Goal: Information Seeking & Learning: Learn about a topic

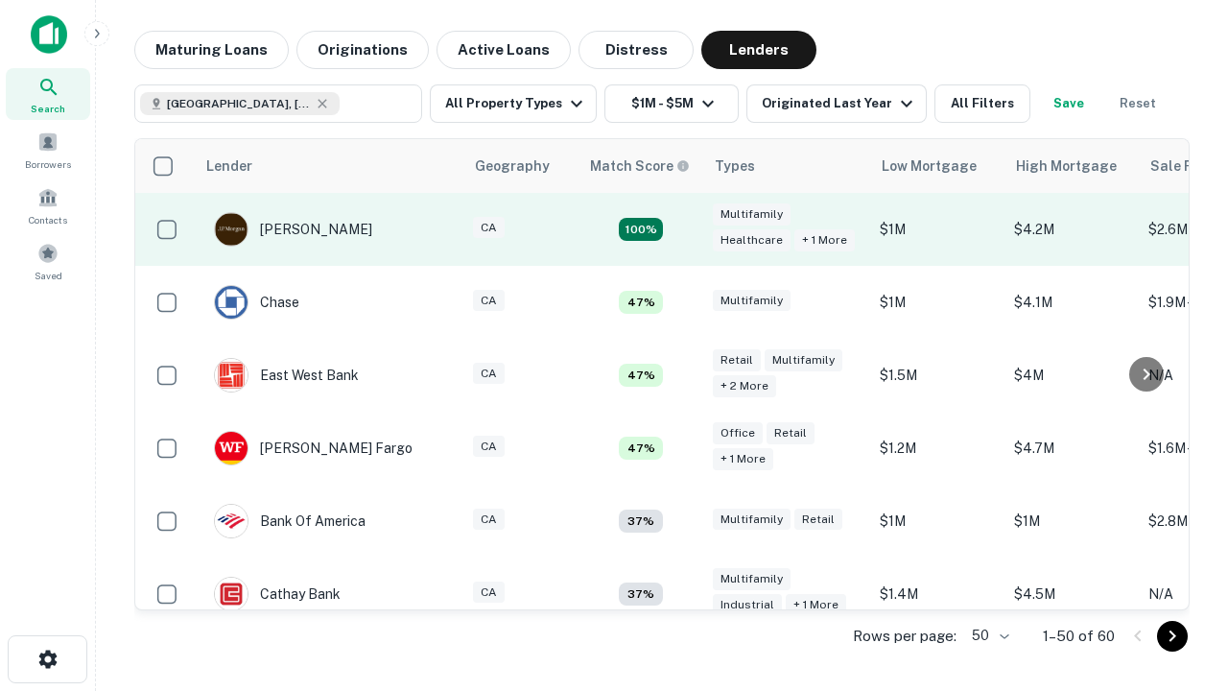
click at [681, 229] on td "100%" at bounding box center [641, 229] width 125 height 73
